Goal: Task Accomplishment & Management: Use online tool/utility

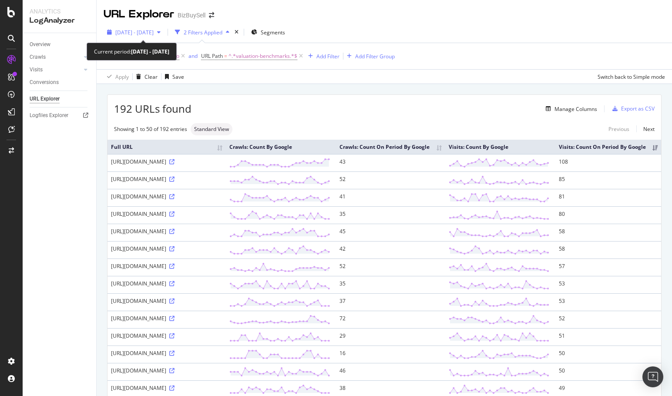
click at [150, 31] on span "[DATE] - [DATE]" at bounding box center [134, 32] width 38 height 7
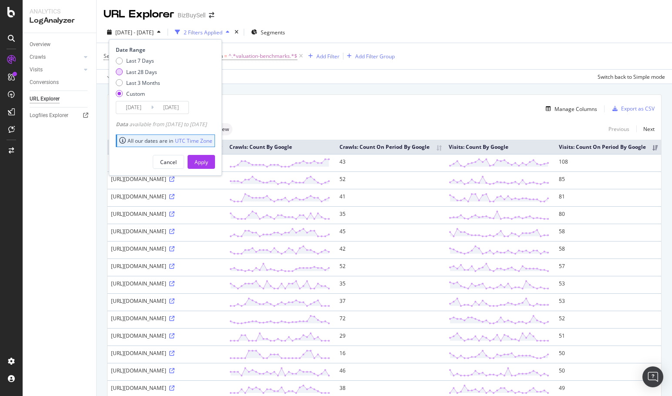
click at [120, 72] on div "Last 28 Days" at bounding box center [119, 71] width 7 height 7
type input "[DATE]"
click at [208, 161] on div "Apply" at bounding box center [201, 161] width 13 height 7
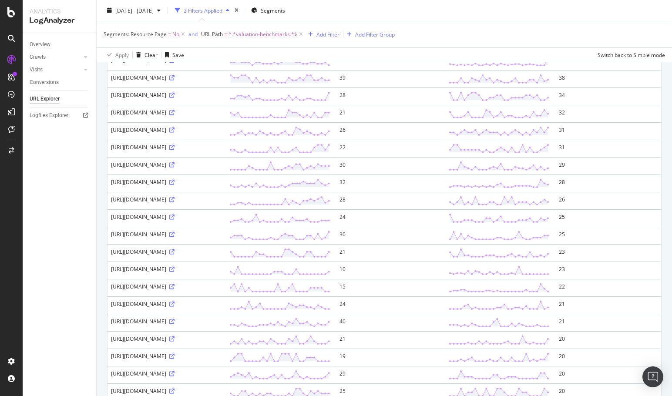
scroll to position [435, 0]
